Goal: Information Seeking & Learning: Learn about a topic

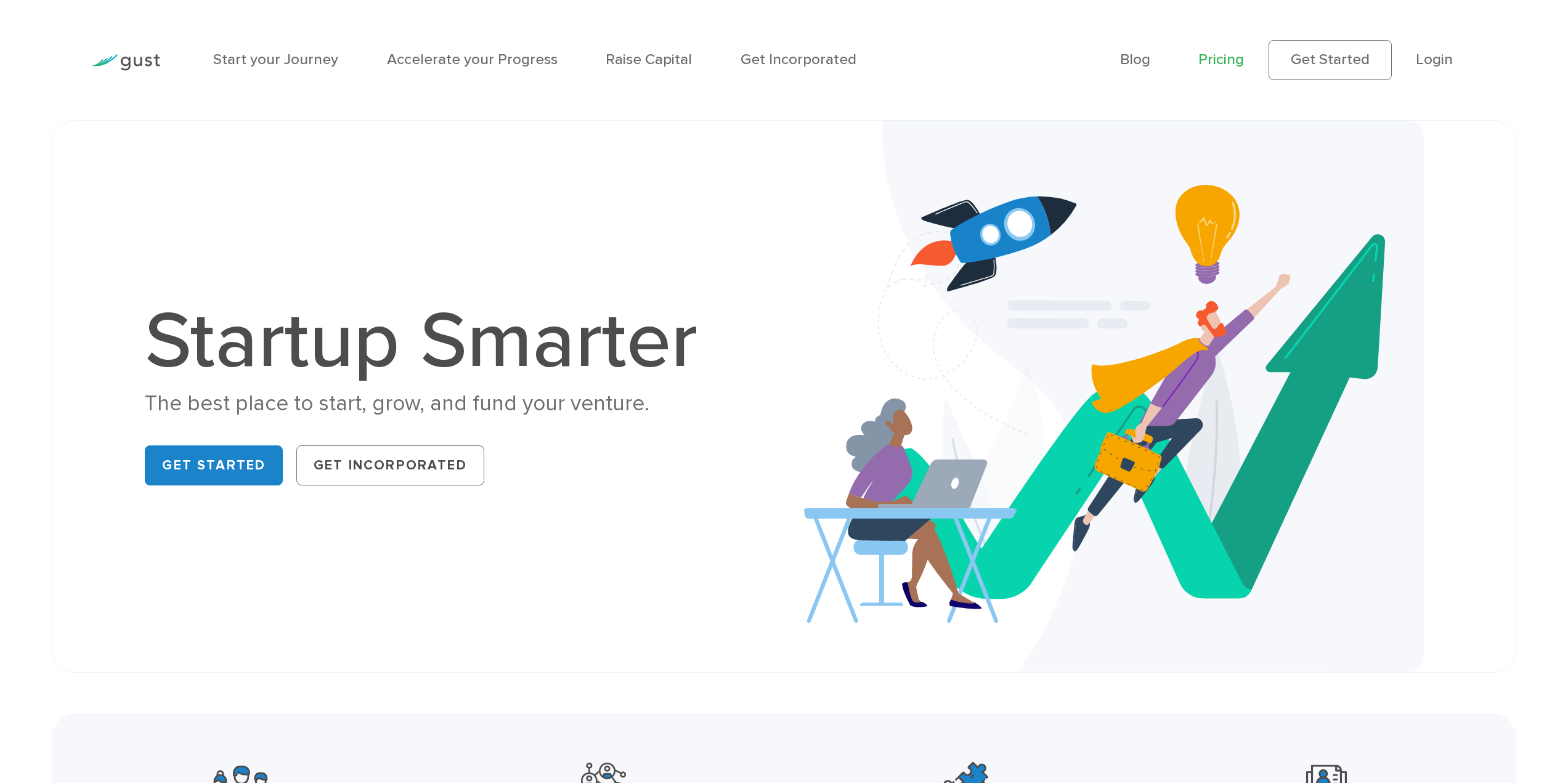
click at [1217, 63] on link "Pricing" at bounding box center [1221, 60] width 46 height 18
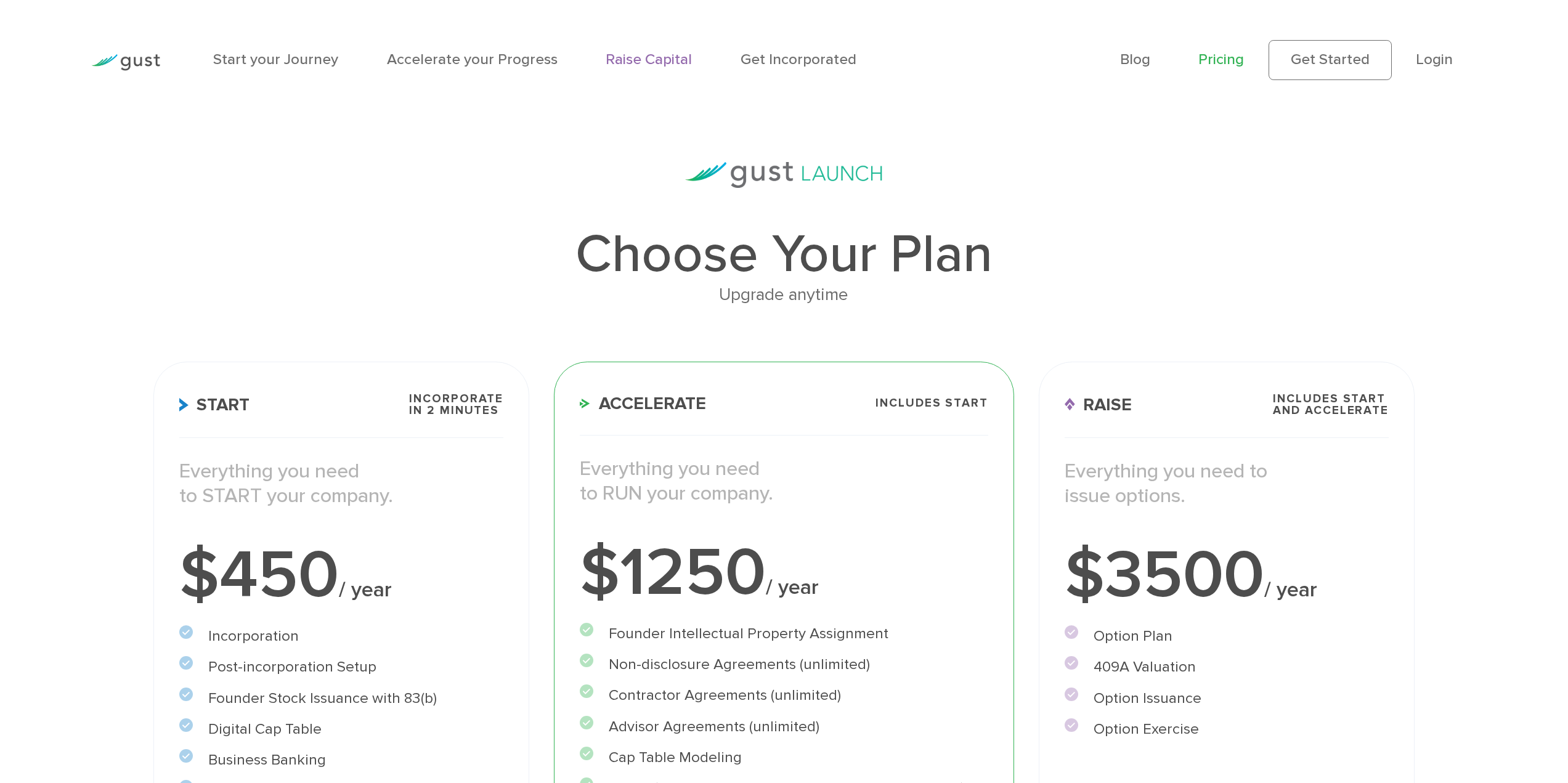
click at [613, 60] on link "Raise Capital" at bounding box center [649, 60] width 86 height 18
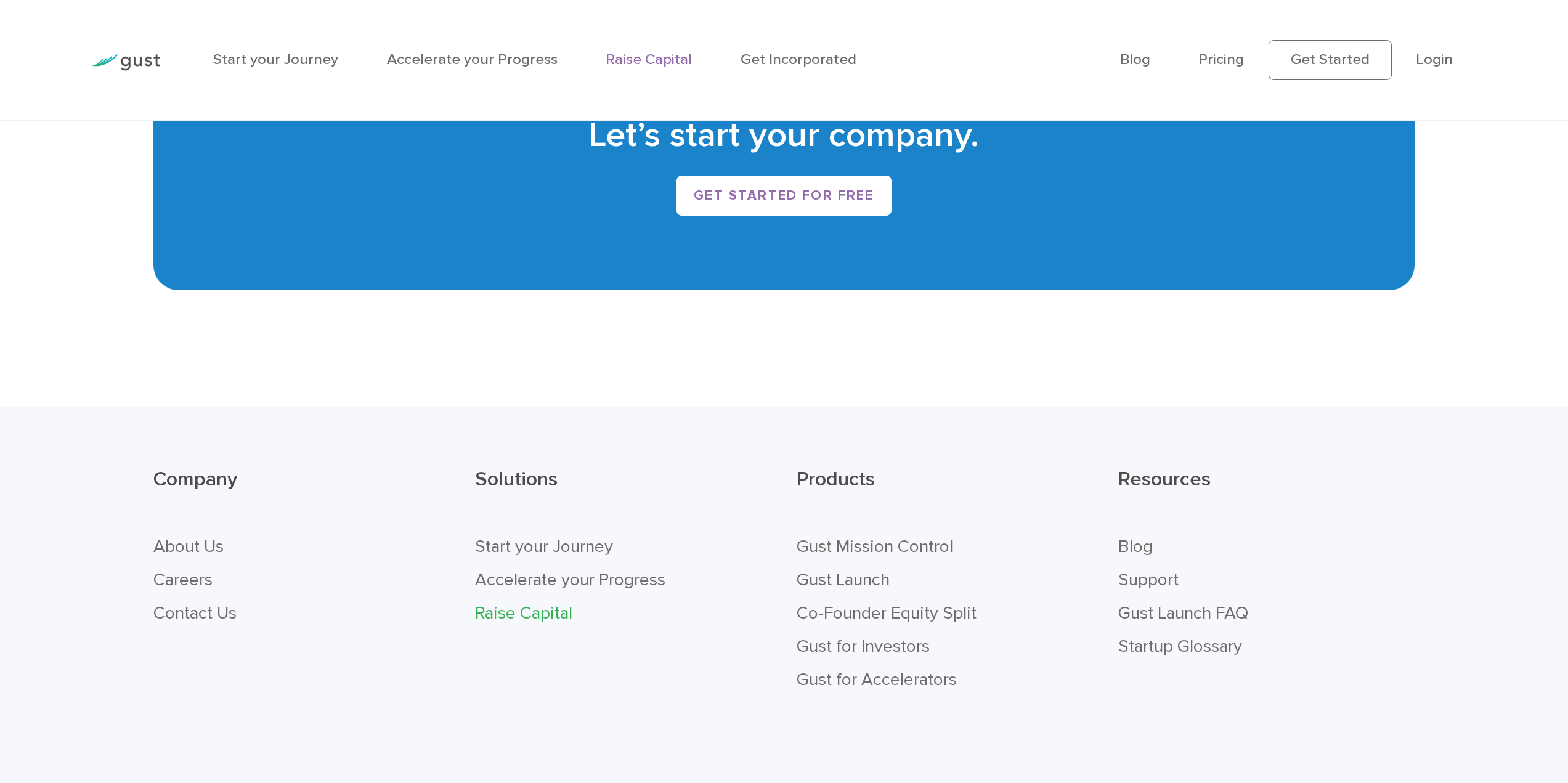
scroll to position [3319, 0]
